Goal: Find specific page/section: Find specific page/section

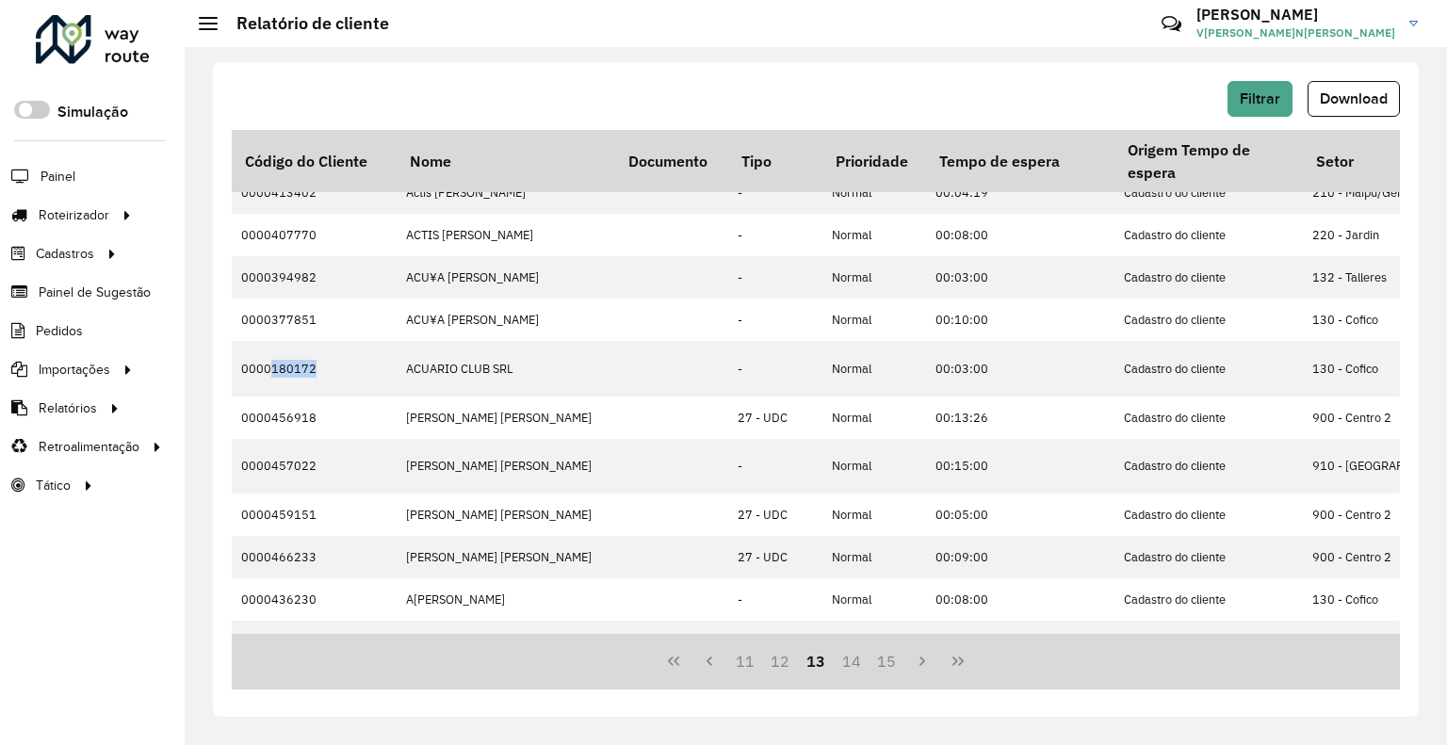
scroll to position [462, 0]
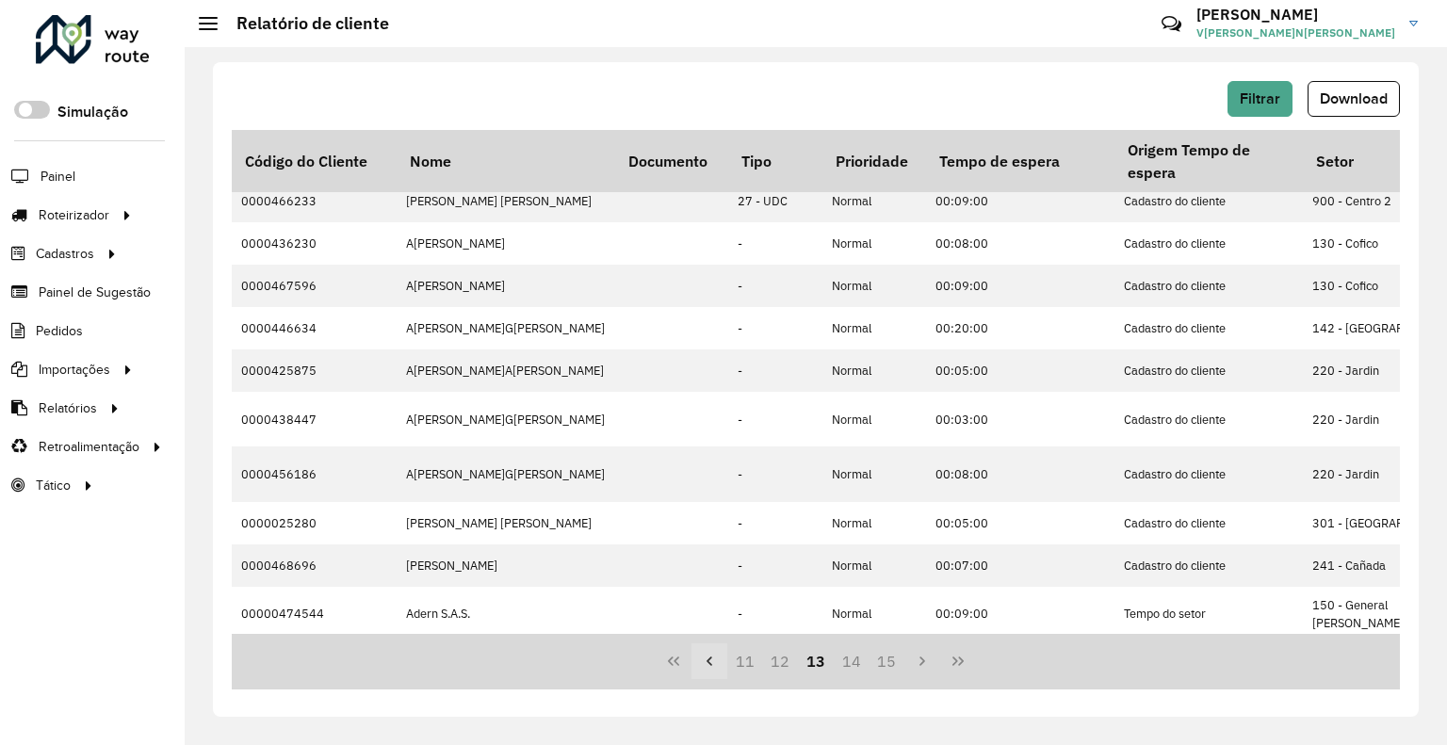
click at [705, 664] on icon "Previous Page" at bounding box center [709, 661] width 15 height 15
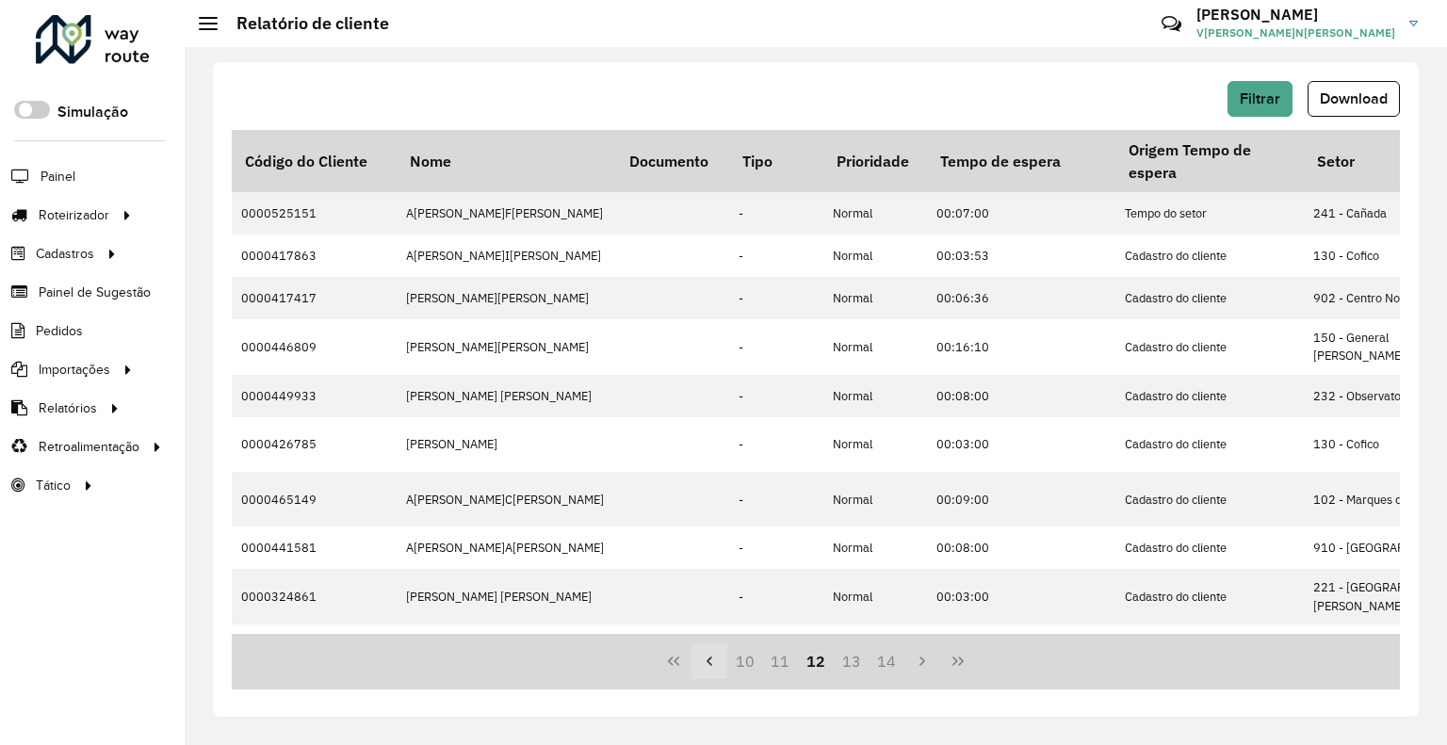
click at [705, 664] on icon "Previous Page" at bounding box center [709, 661] width 15 height 15
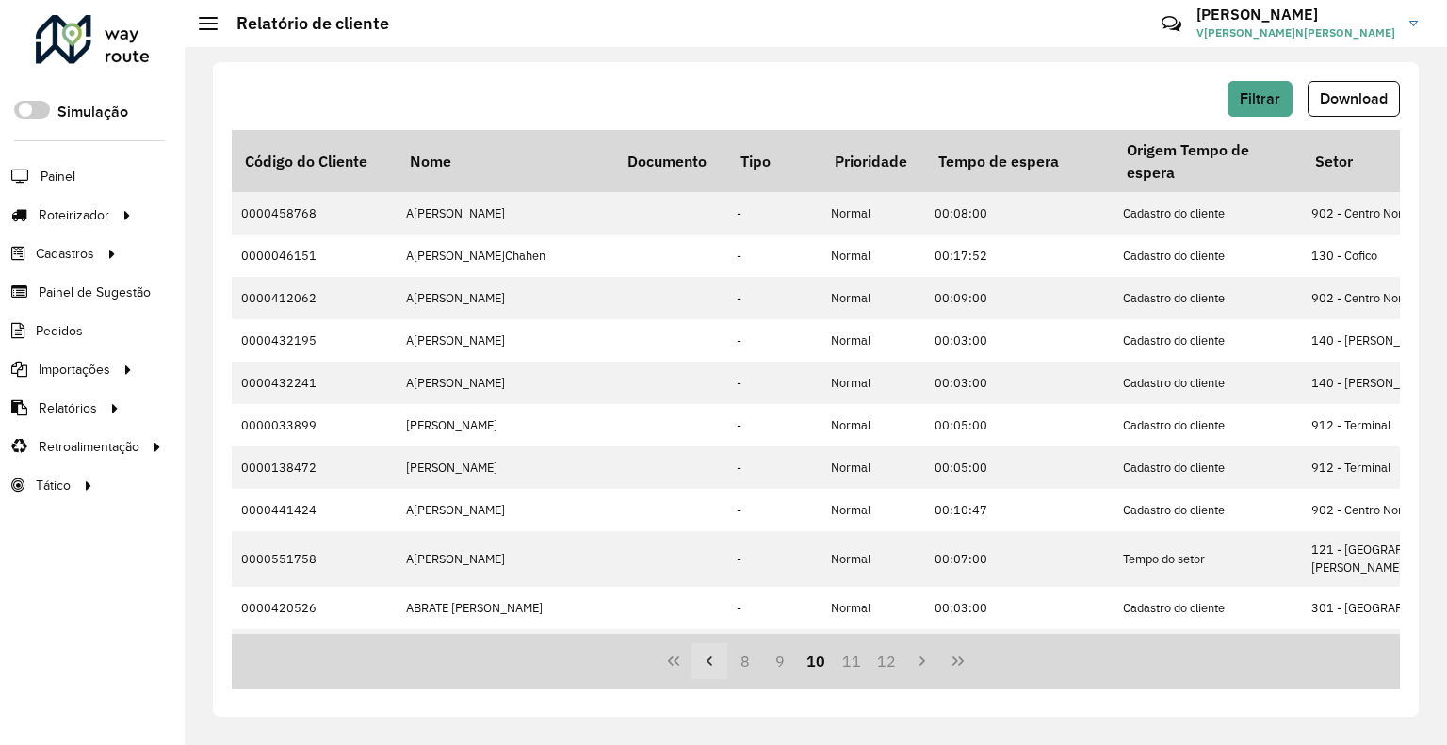
click at [705, 664] on icon "Previous Page" at bounding box center [709, 661] width 15 height 15
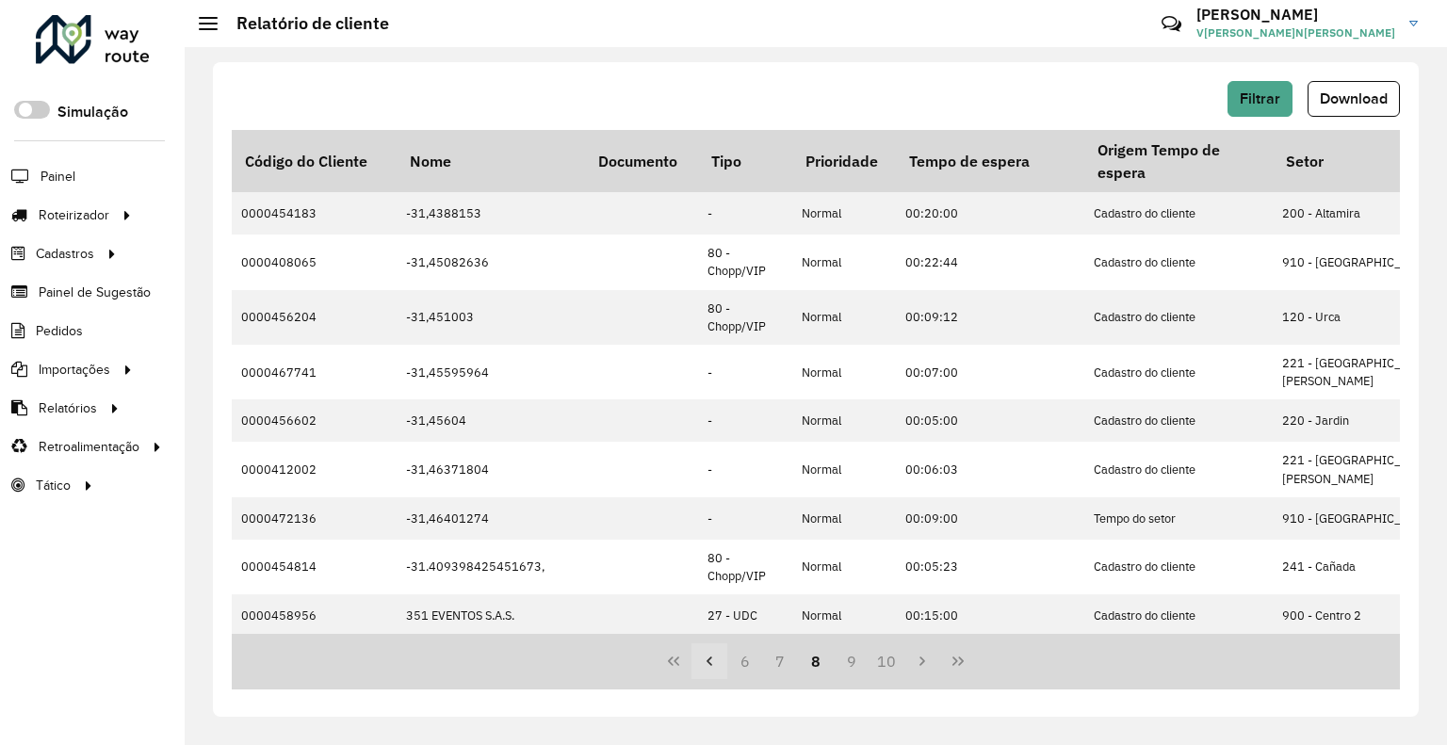
click at [705, 664] on icon "Previous Page" at bounding box center [709, 661] width 15 height 15
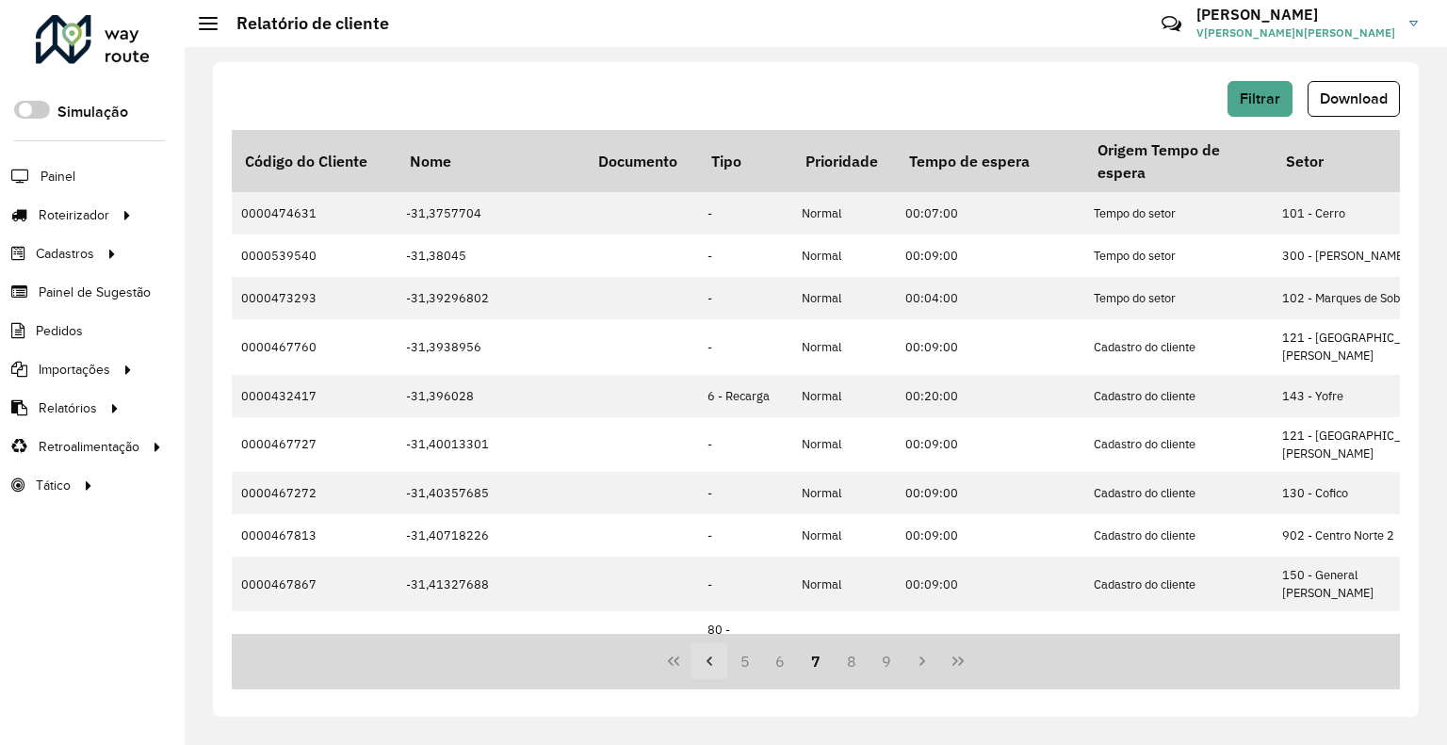
click at [705, 664] on icon "Previous Page" at bounding box center [709, 661] width 15 height 15
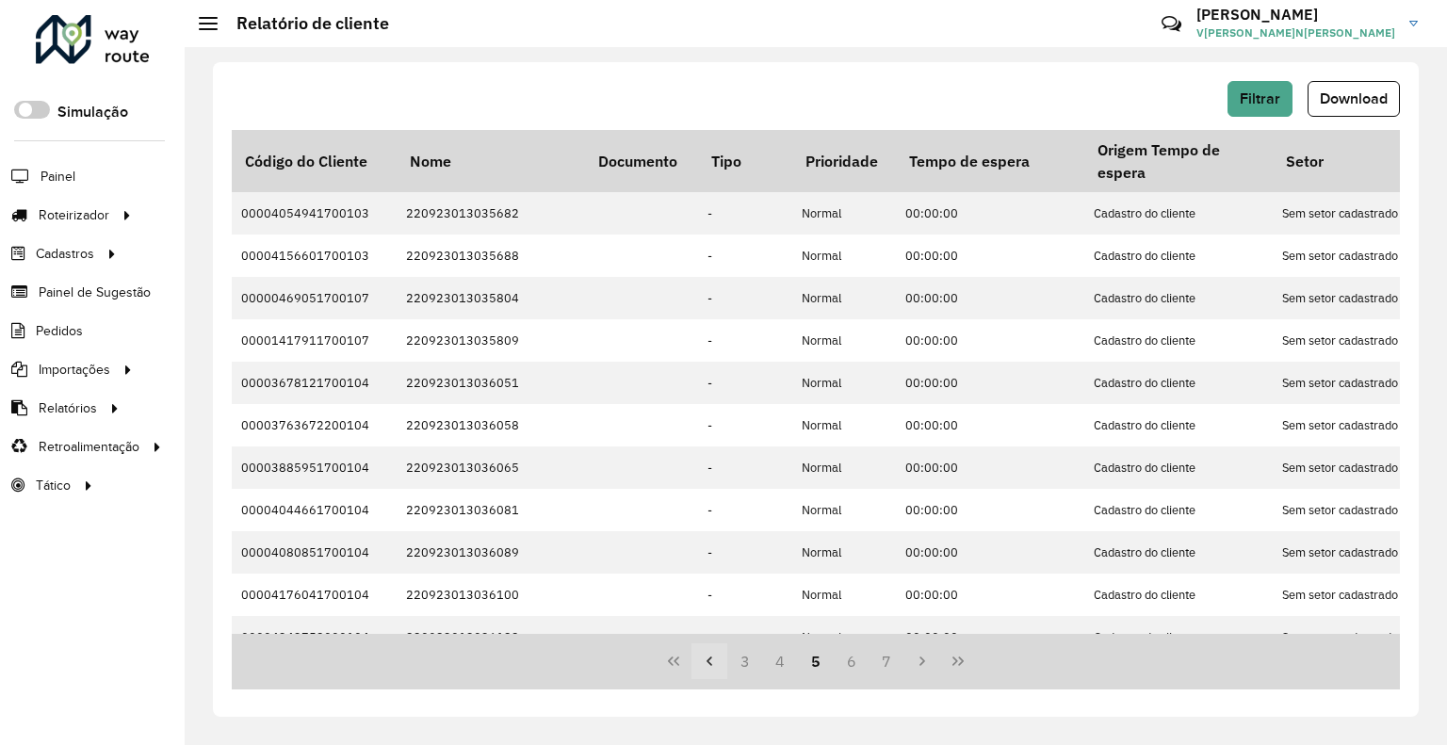
click at [705, 663] on icon "Previous Page" at bounding box center [709, 661] width 15 height 15
click at [705, 662] on icon "Previous Page" at bounding box center [709, 661] width 15 height 15
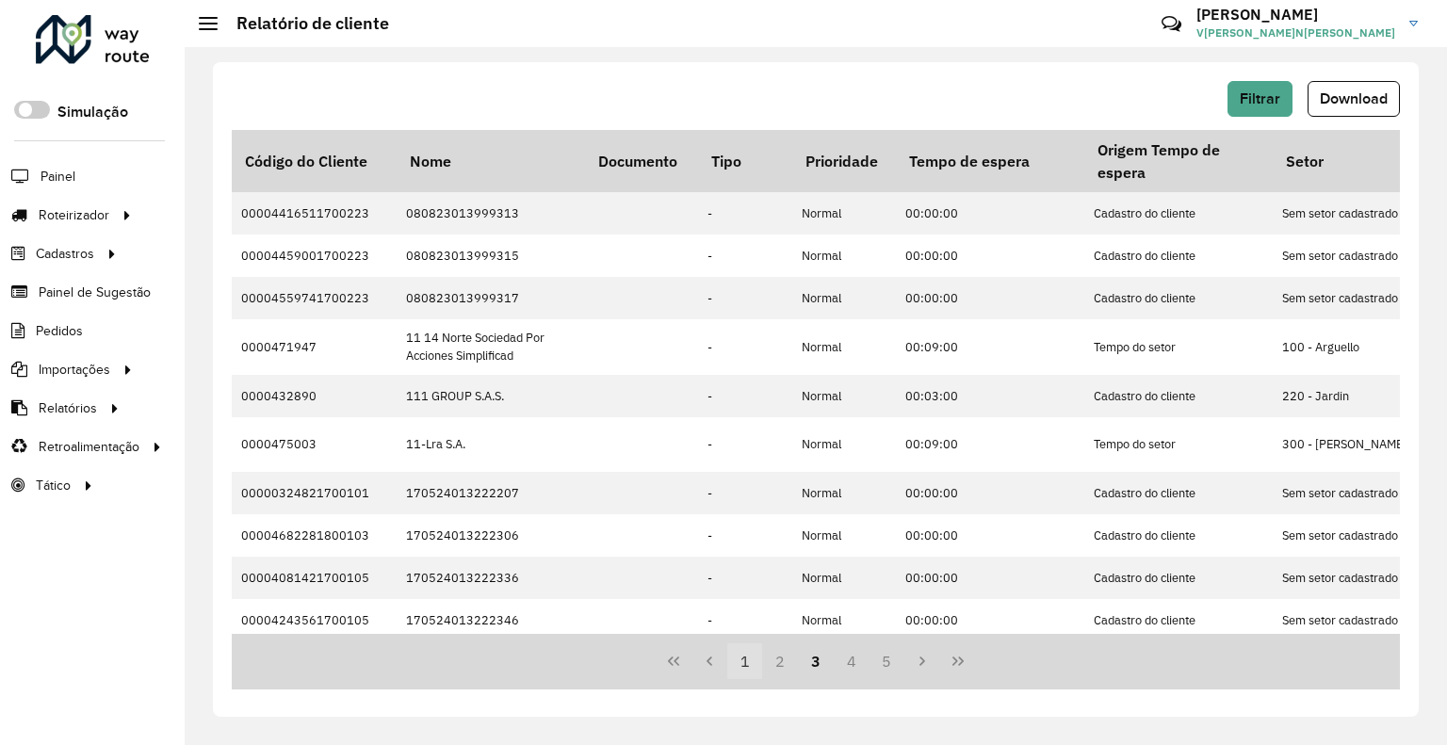
click at [737, 666] on button "1" at bounding box center [745, 661] width 36 height 36
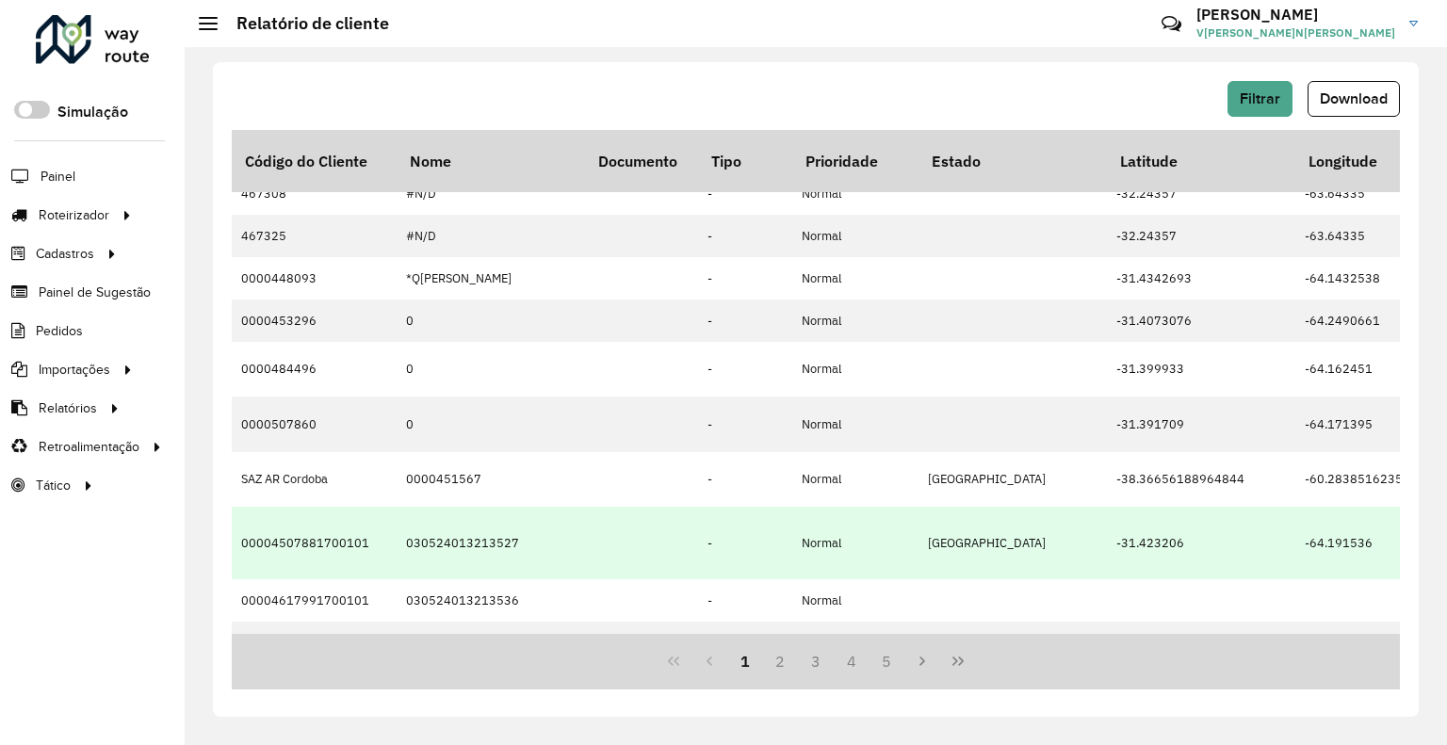
scroll to position [283, 914]
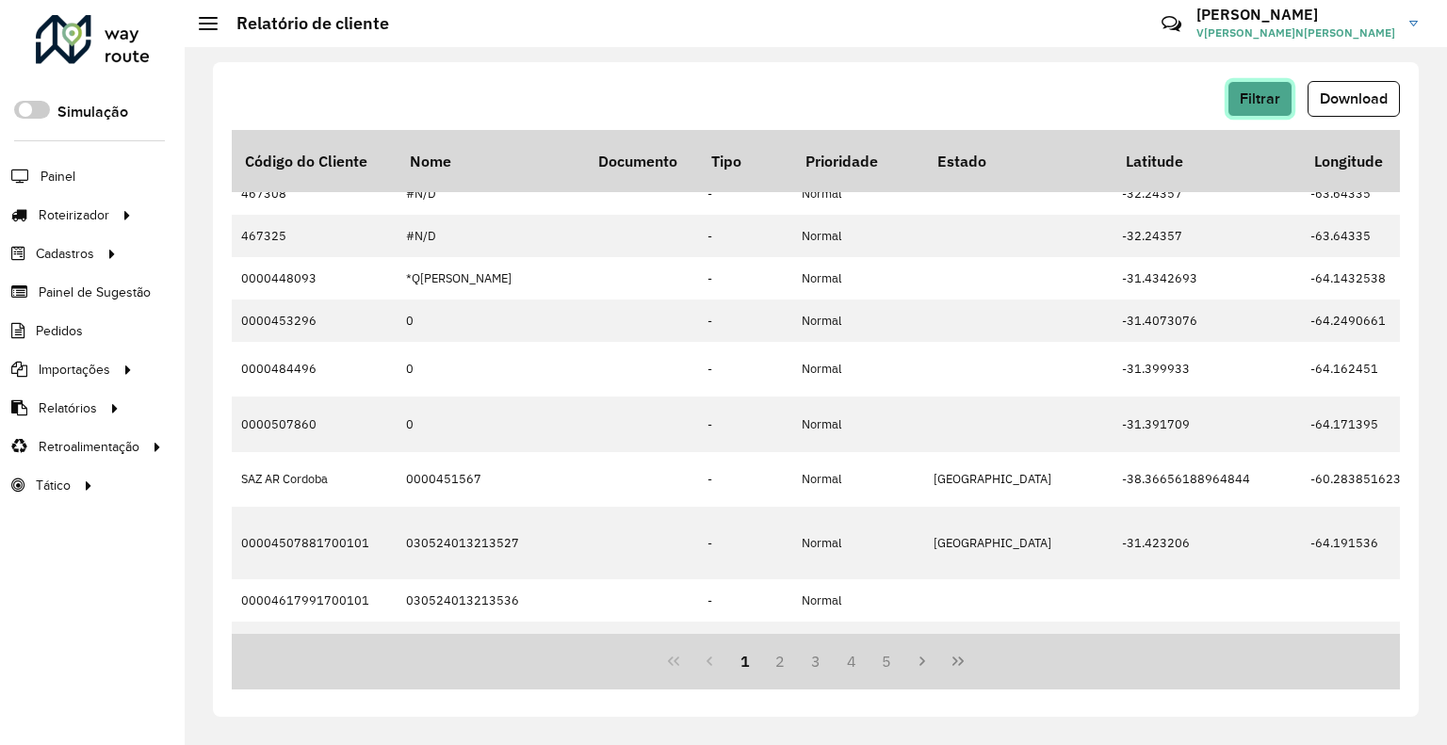
click at [1250, 102] on span "Filtrar" at bounding box center [1260, 98] width 41 height 16
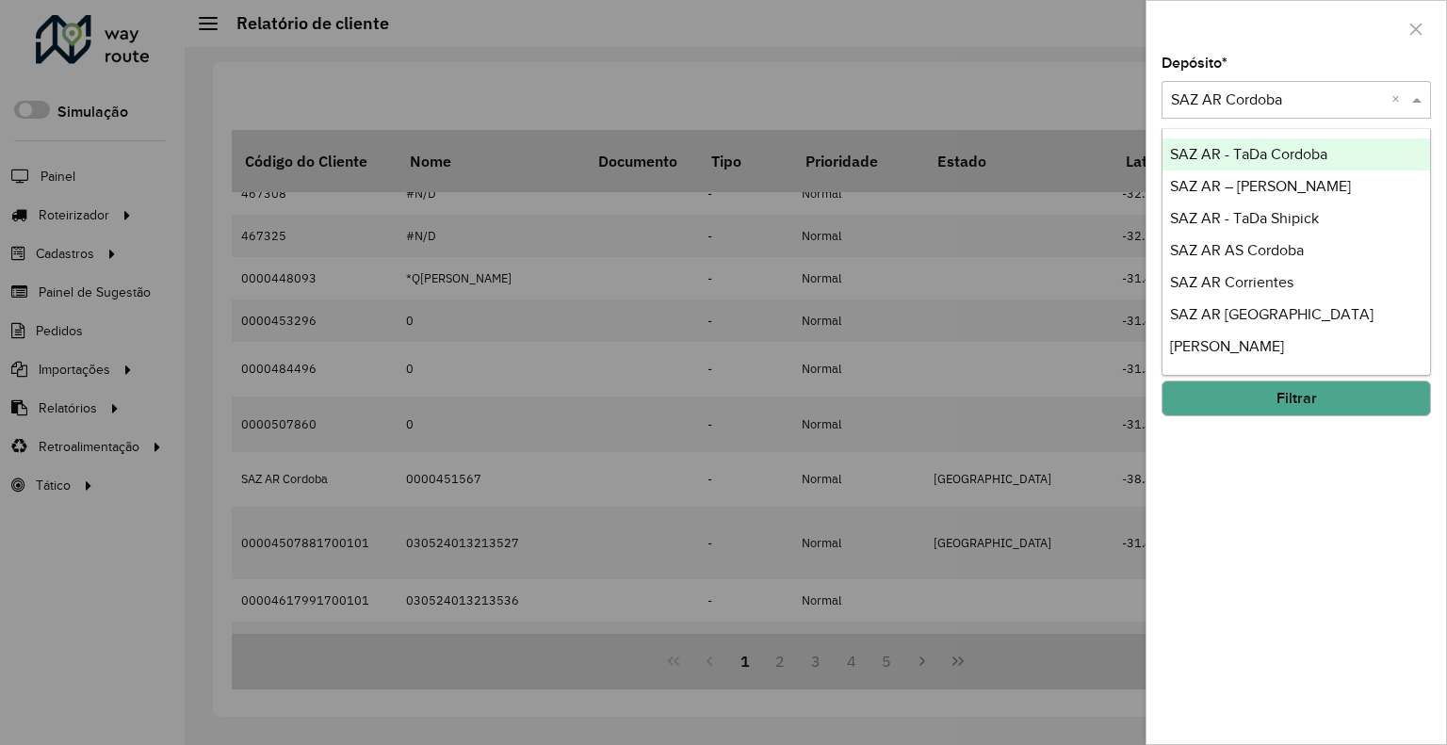
click at [1251, 105] on input "text" at bounding box center [1277, 100] width 213 height 23
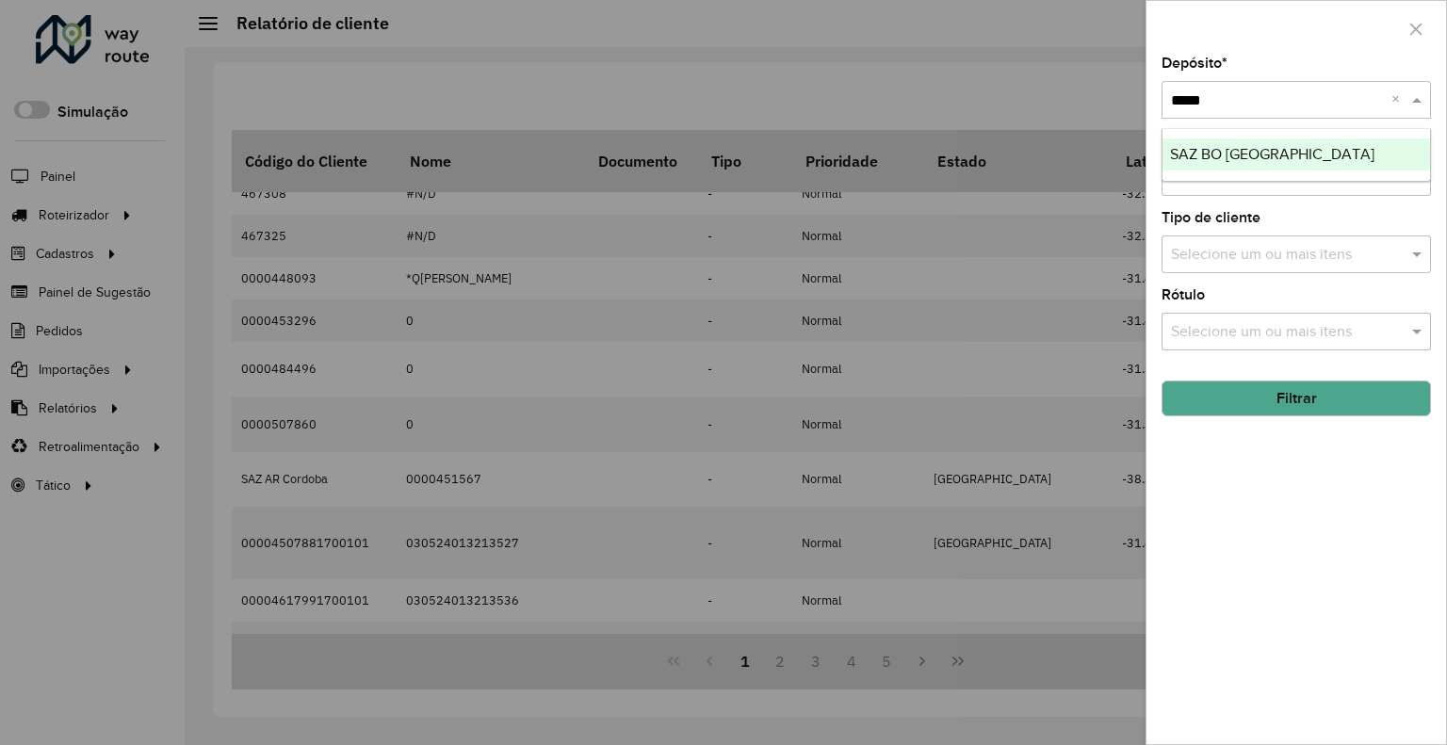
type input "*****"
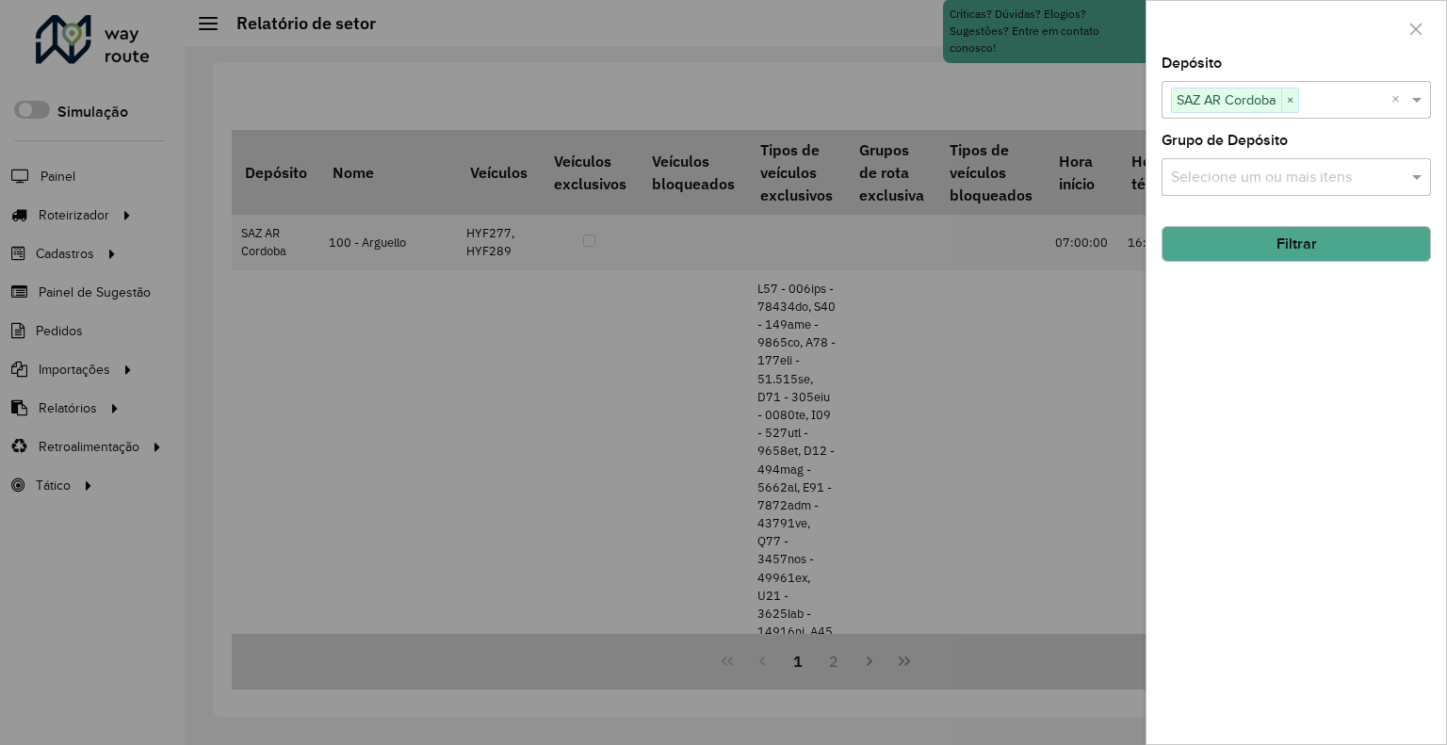
click at [873, 237] on div at bounding box center [723, 372] width 1447 height 745
